Goal: Task Accomplishment & Management: Complete application form

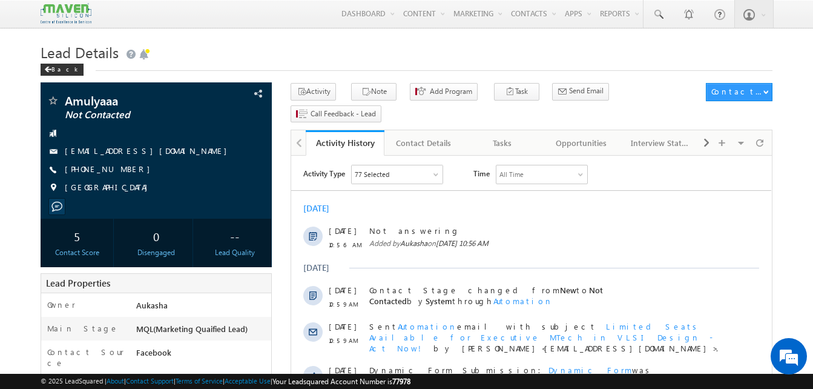
click at [292, 43] on h1 "Lead Details" at bounding box center [407, 51] width 732 height 24
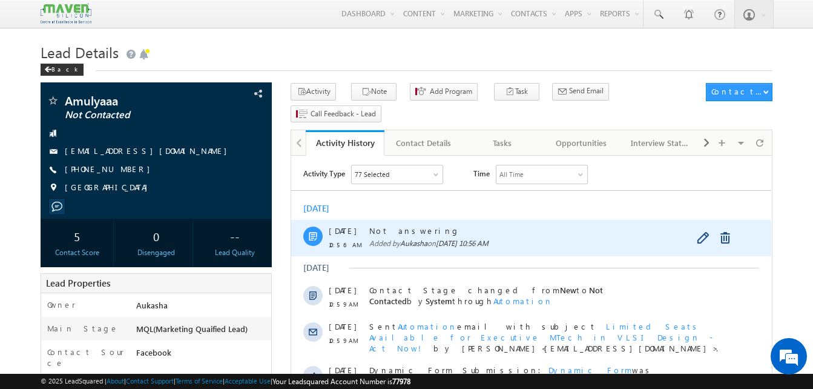
click at [431, 246] on span "Added by [PERSON_NAME] on [DATE] 10:56 AM" at bounding box center [544, 243] width 351 height 11
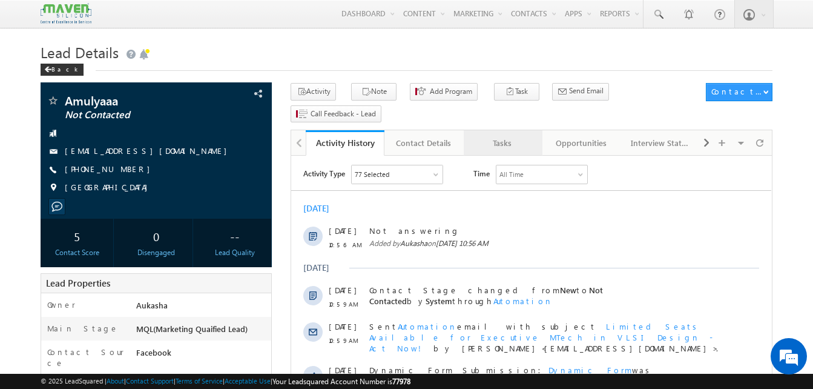
click at [497, 131] on link "Tasks" at bounding box center [503, 142] width 79 height 25
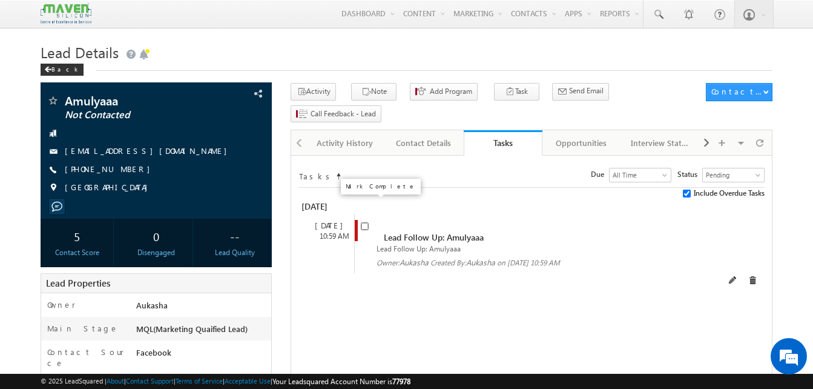
click at [363, 222] on input "checkbox" at bounding box center [365, 226] width 8 height 8
checkbox input "false"
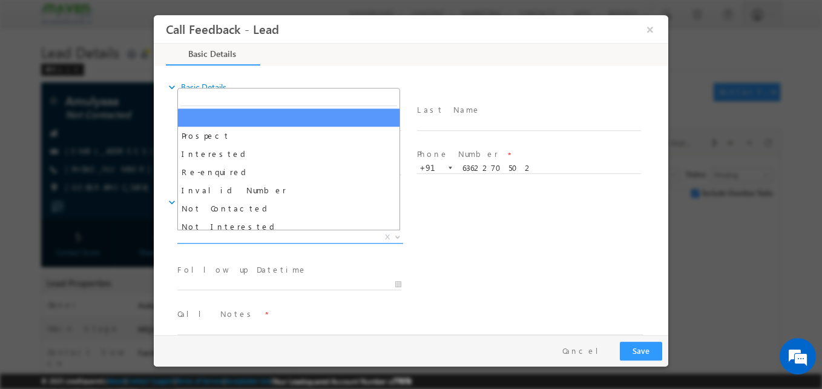
click at [308, 239] on span "X" at bounding box center [290, 237] width 226 height 12
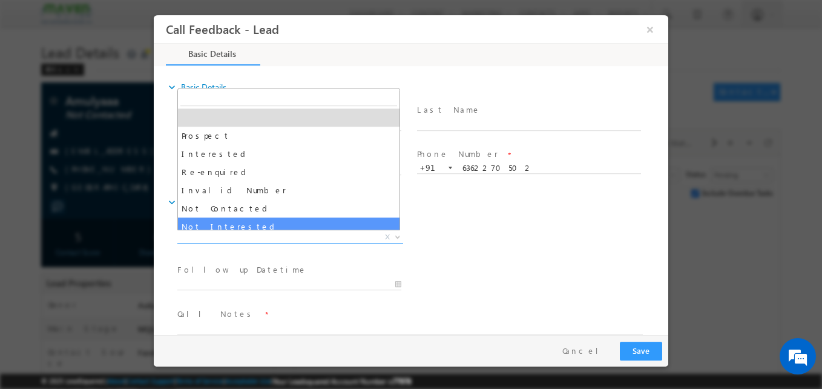
select select "Not Interested"
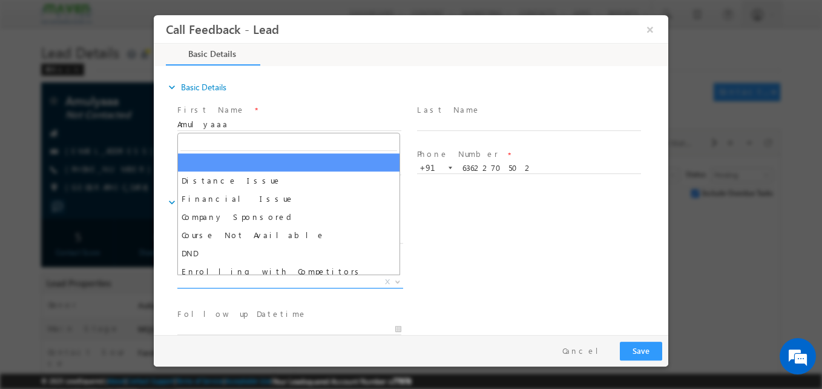
click at [199, 281] on span "X" at bounding box center [290, 282] width 226 height 12
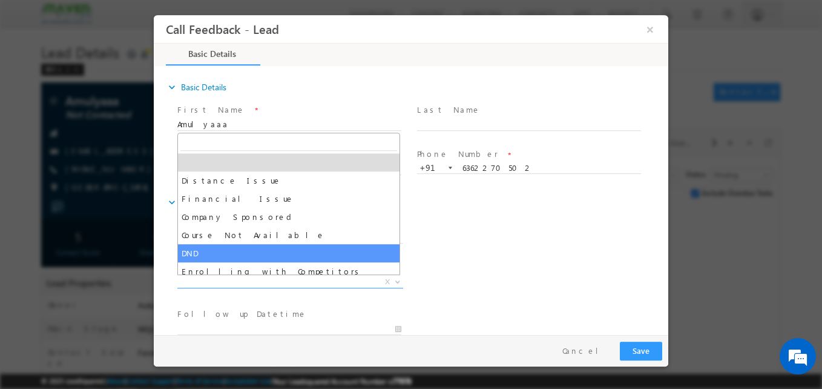
scroll to position [24, 0]
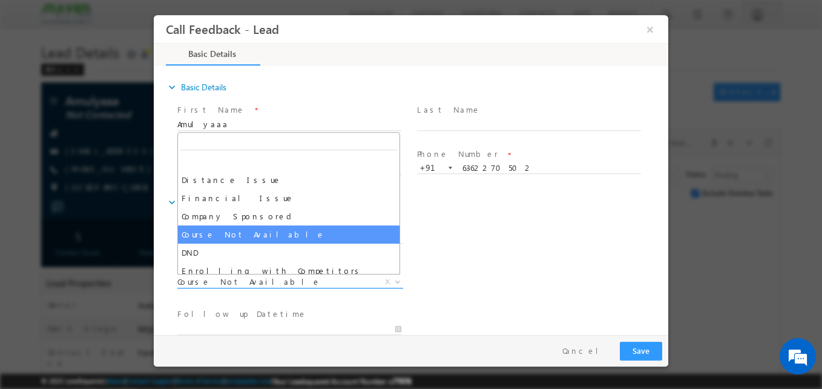
click at [271, 283] on span "Course Not Available" at bounding box center [275, 281] width 197 height 11
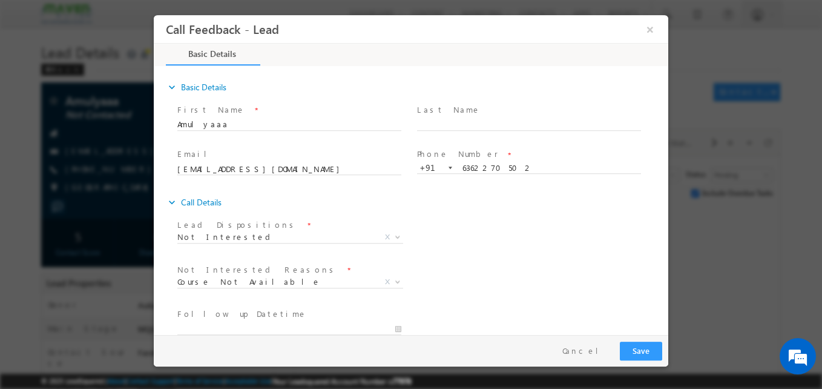
click at [462, 257] on div "Lead Dispositions * Prospect Interested Re-enquired Invalid Number Not Contacte…" at bounding box center [421, 238] width 493 height 45
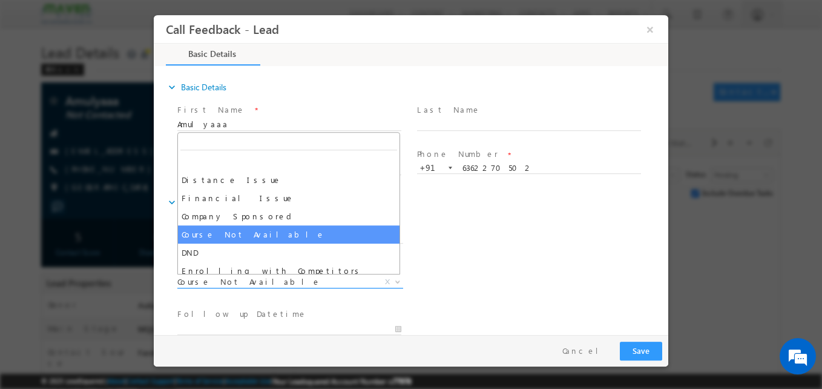
click at [243, 278] on span "Course Not Available" at bounding box center [275, 281] width 197 height 11
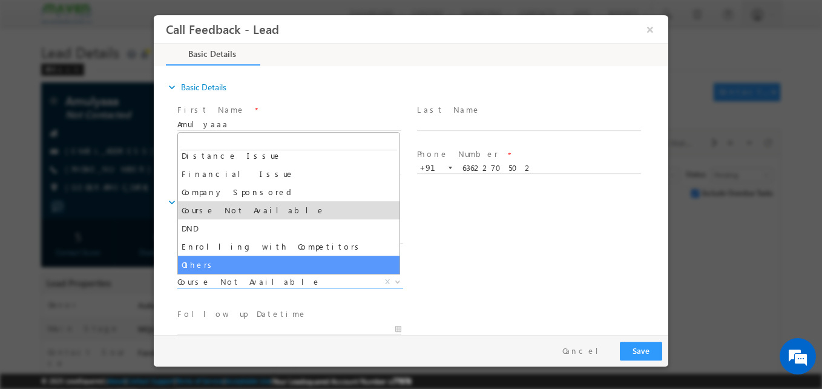
select select "Others"
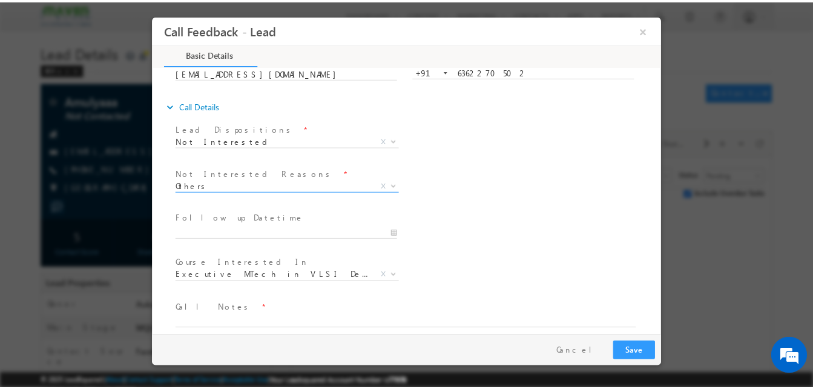
scroll to position [109, 0]
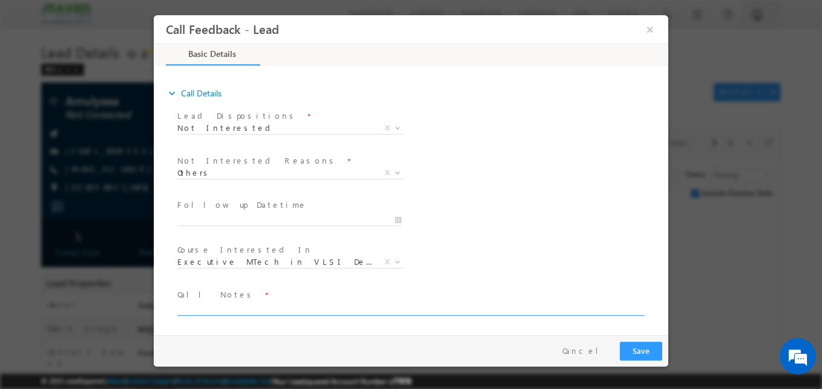
click at [225, 310] on textarea at bounding box center [409, 308] width 465 height 14
type textarea "B. tech ece 2nd year/Not interested for VLSI"
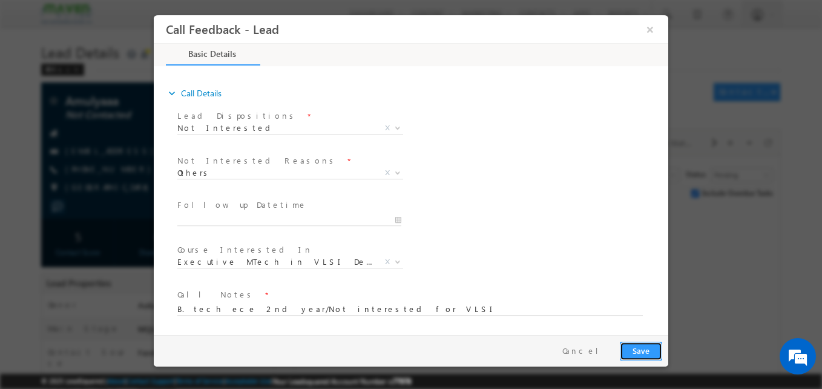
click at [654, 353] on button "Save" at bounding box center [641, 350] width 42 height 19
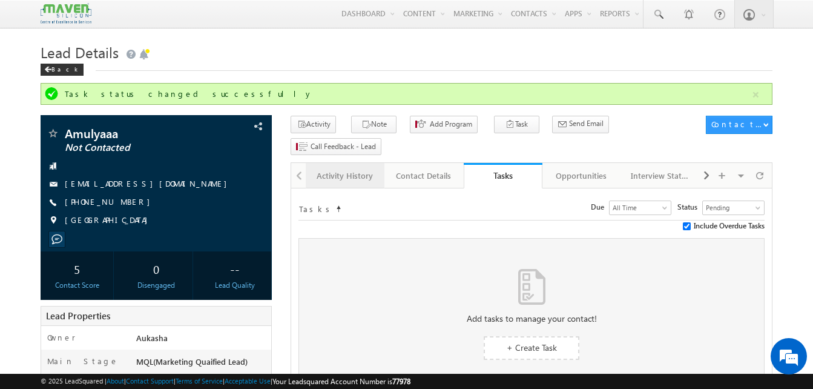
click at [352, 164] on link "Activity History" at bounding box center [345, 175] width 79 height 25
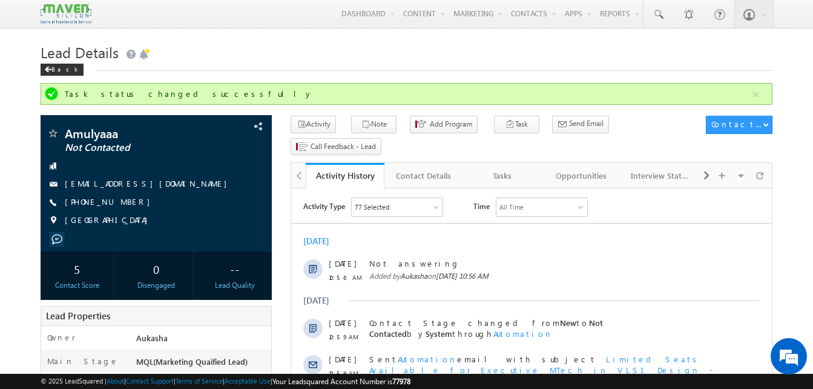
click at [282, 58] on h1 "Lead Details" at bounding box center [407, 51] width 732 height 24
